Goal: Book appointment/travel/reservation

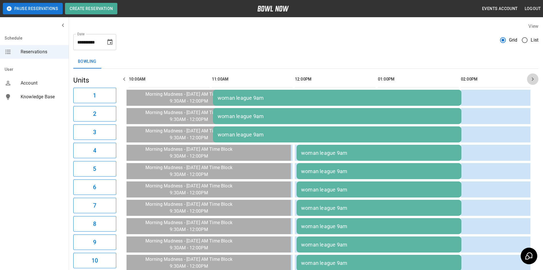
click at [532, 81] on icon "button" at bounding box center [532, 79] width 7 height 7
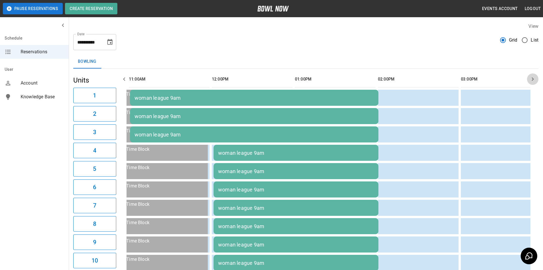
click at [532, 80] on icon "button" at bounding box center [533, 78] width 2 height 3
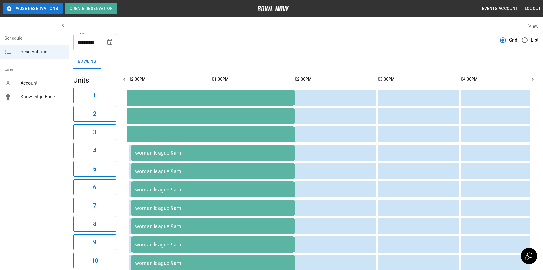
click at [532, 80] on icon "button" at bounding box center [532, 79] width 7 height 7
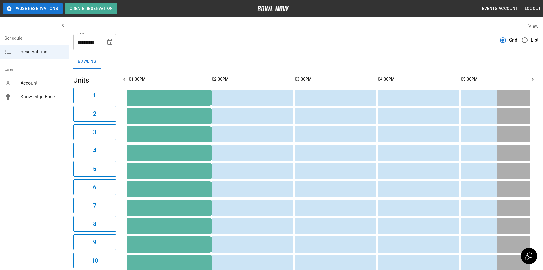
drag, startPoint x: 532, startPoint y: 80, endPoint x: 520, endPoint y: 75, distance: 12.0
click at [530, 79] on icon "button" at bounding box center [532, 79] width 7 height 7
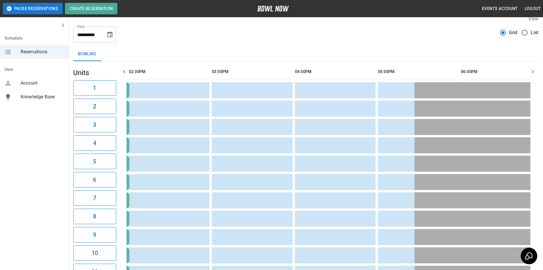
scroll to position [5, 0]
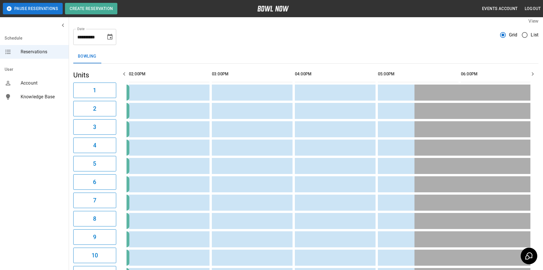
click at [123, 73] on icon "button" at bounding box center [124, 73] width 7 height 7
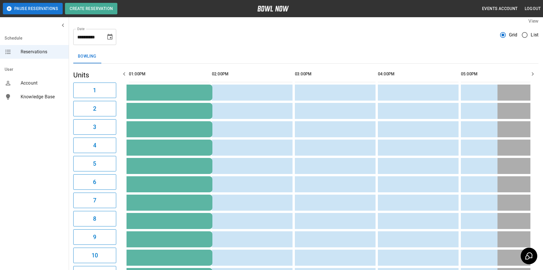
click at [123, 73] on icon "button" at bounding box center [124, 73] width 7 height 7
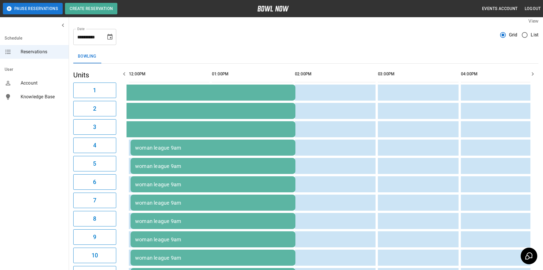
click at [125, 73] on icon "button" at bounding box center [124, 73] width 2 height 3
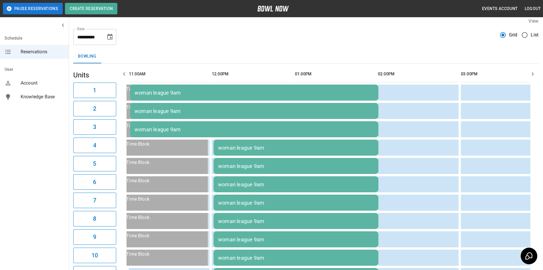
click at [126, 71] on icon "button" at bounding box center [124, 73] width 7 height 7
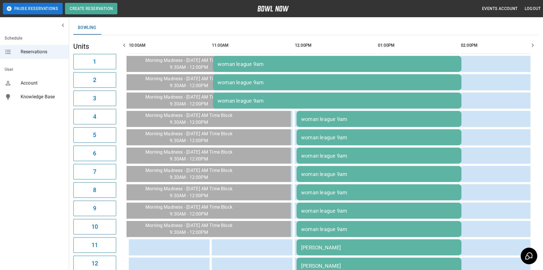
click at [286, 64] on div "woman league 9am" at bounding box center [336, 64] width 239 height 6
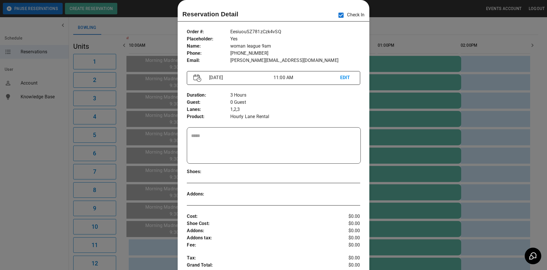
click at [402, 46] on div at bounding box center [273, 135] width 547 height 270
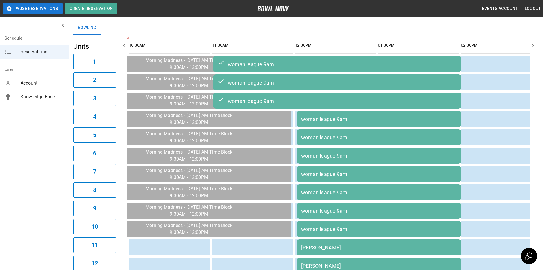
click at [351, 125] on td "woman league 9am" at bounding box center [378, 119] width 165 height 16
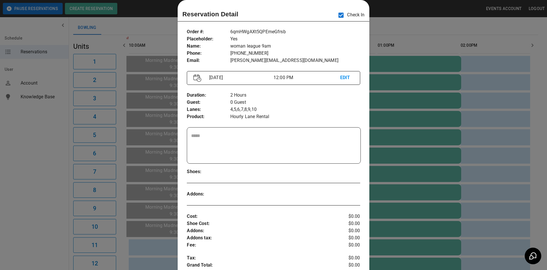
click at [385, 35] on div at bounding box center [273, 135] width 547 height 270
